Goal: Book appointment/travel/reservation

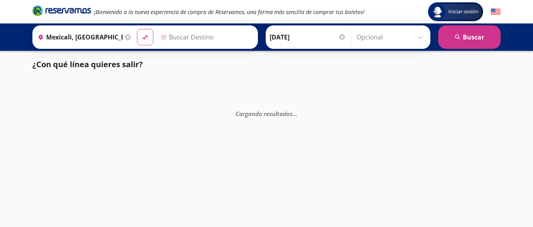
type input "Tijuana, [GEOGRAPHIC_DATA][US_STATE]"
